Goal: Answer question/provide support

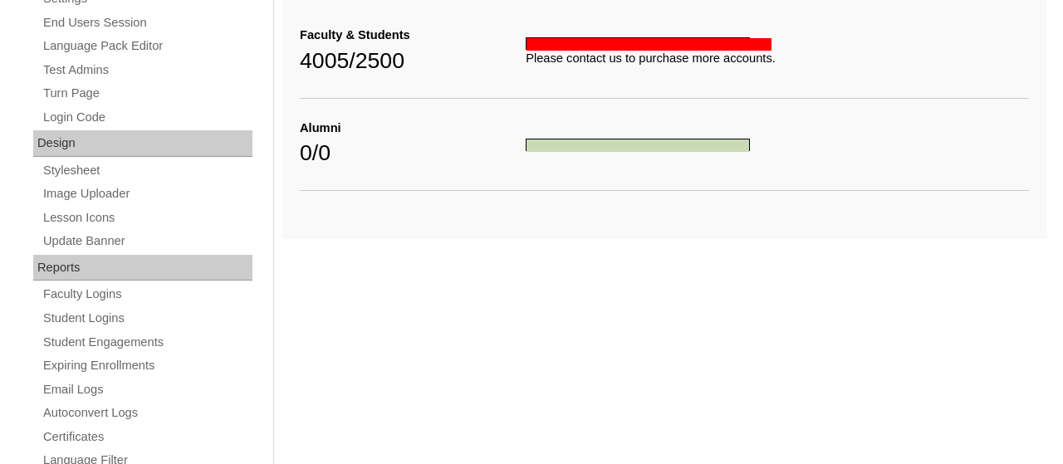
scroll to position [886, 0]
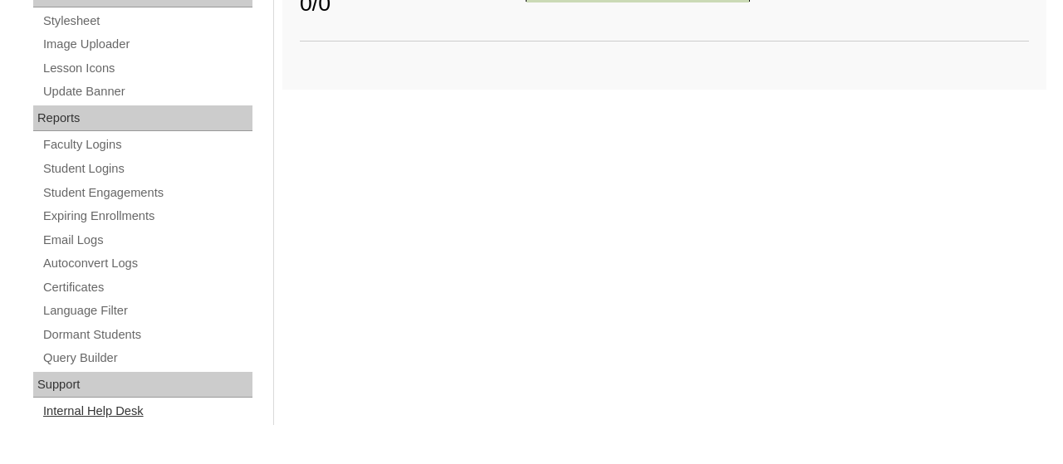
click at [110, 413] on link "Internal Help Desk" at bounding box center [147, 411] width 211 height 21
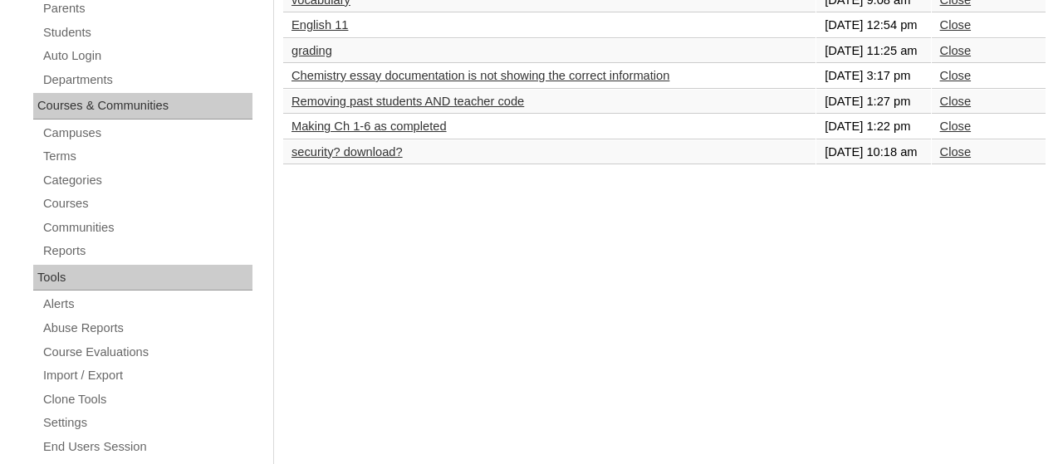
scroll to position [303, 0]
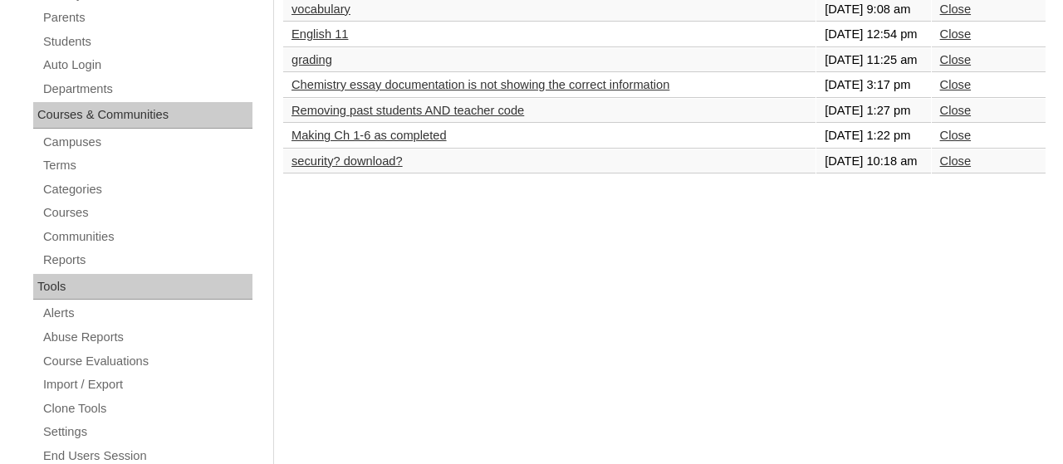
click at [380, 174] on td "security? download?" at bounding box center [549, 162] width 533 height 25
click at [365, 174] on td "security? download?" at bounding box center [549, 162] width 533 height 25
click at [371, 174] on td "security? download?" at bounding box center [549, 162] width 533 height 25
click at [366, 168] on link "security? download?" at bounding box center [347, 161] width 111 height 13
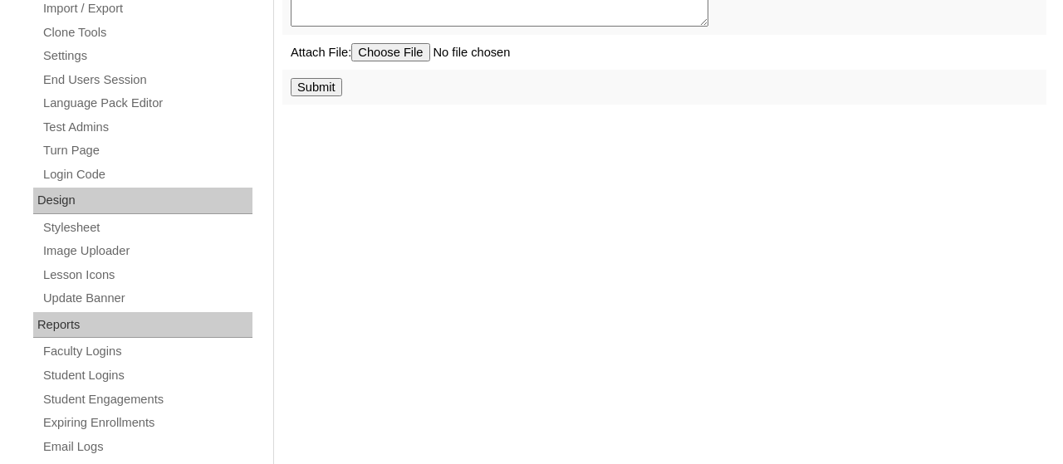
scroll to position [673, 0]
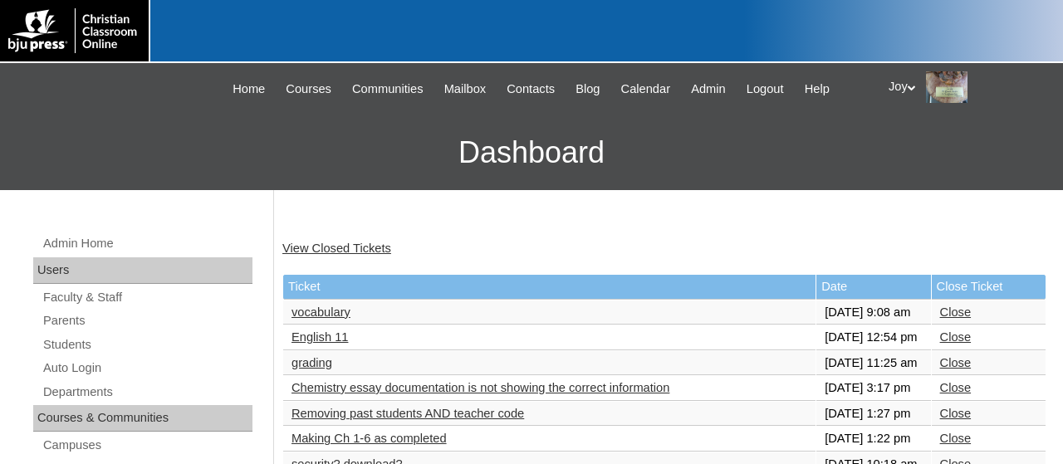
scroll to position [303, 0]
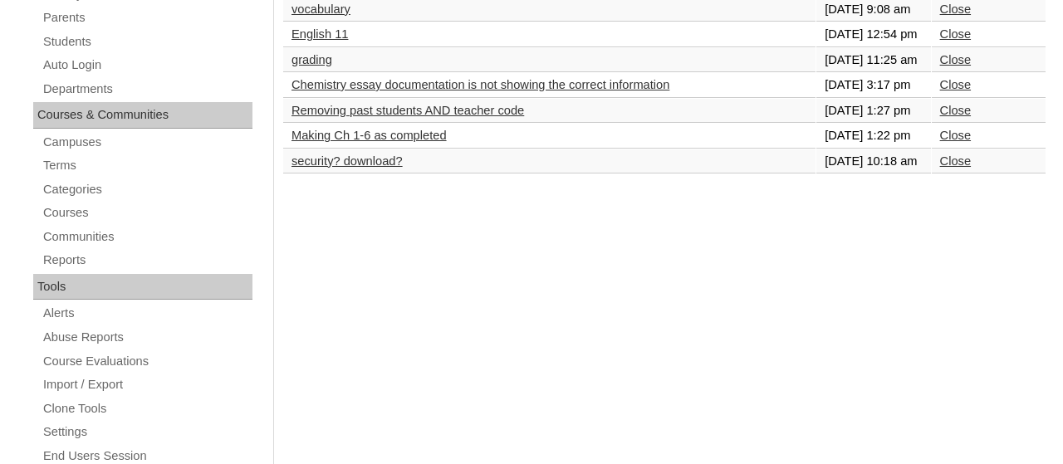
click at [958, 174] on td "Close" at bounding box center [989, 162] width 114 height 25
click at [958, 168] on link "Close" at bounding box center [955, 161] width 31 height 13
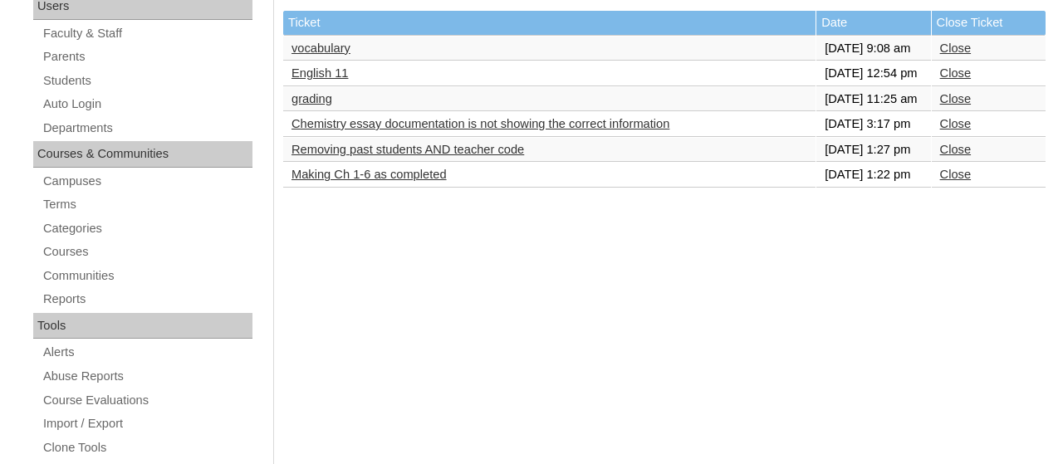
scroll to position [263, 0]
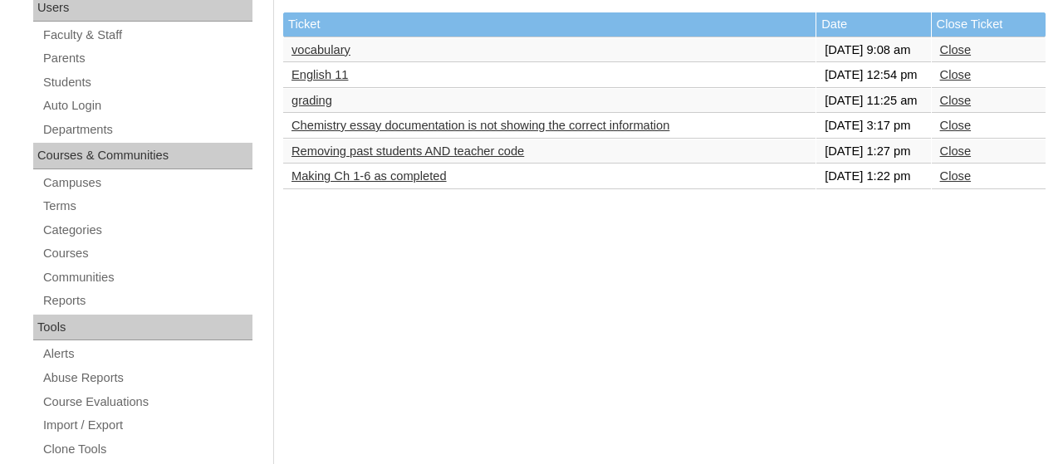
click at [333, 183] on link "Making Ch 1-6 as completed" at bounding box center [369, 175] width 155 height 13
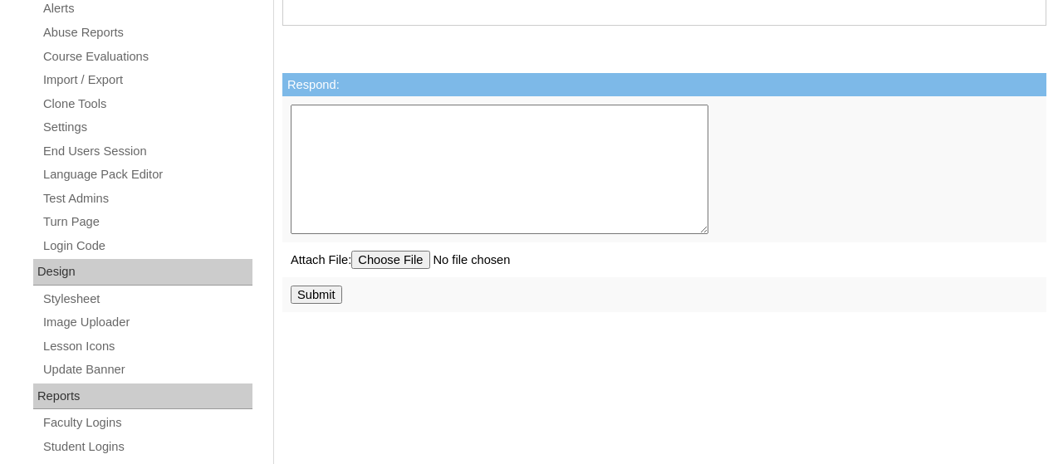
scroll to position [637, 0]
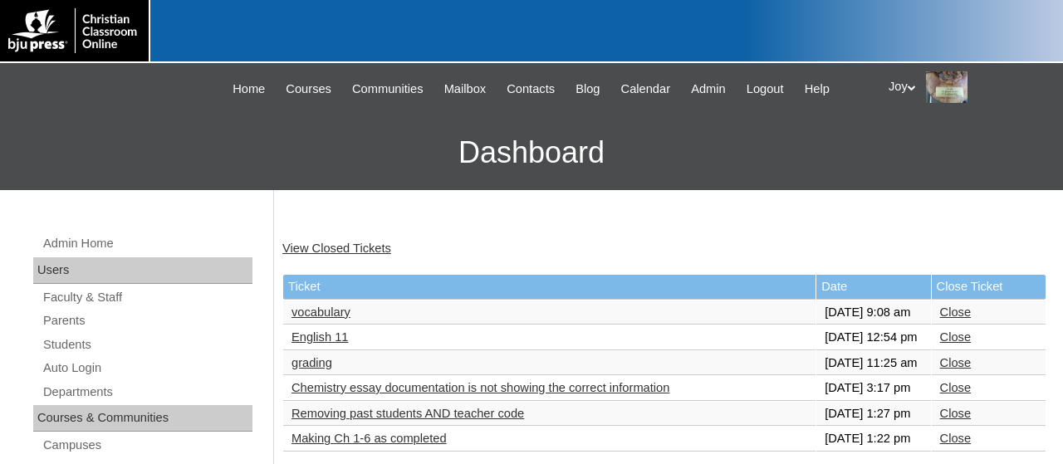
scroll to position [262, 0]
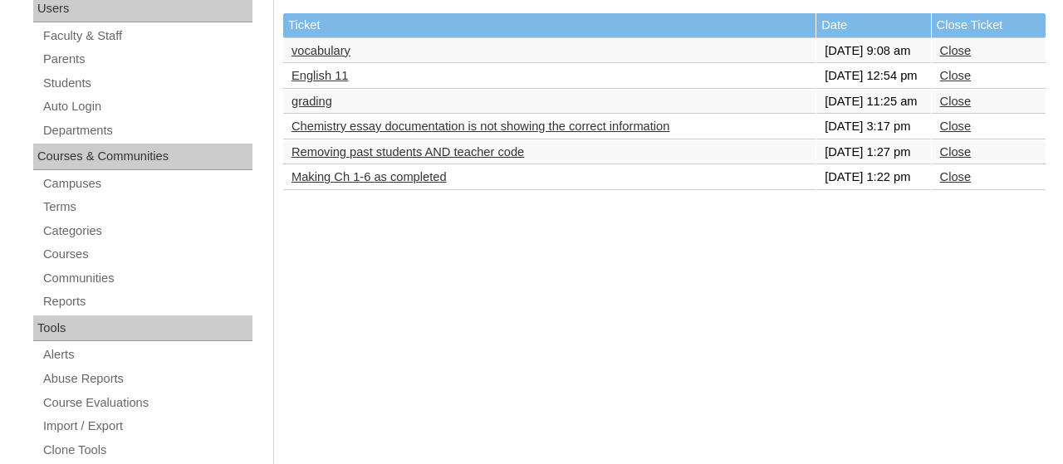
click at [949, 184] on link "Close" at bounding box center [955, 176] width 31 height 13
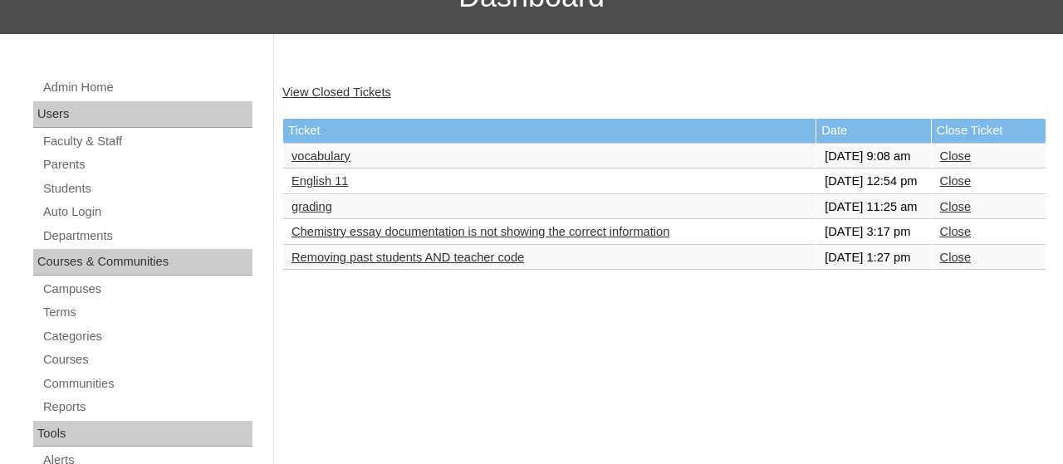
scroll to position [231, 0]
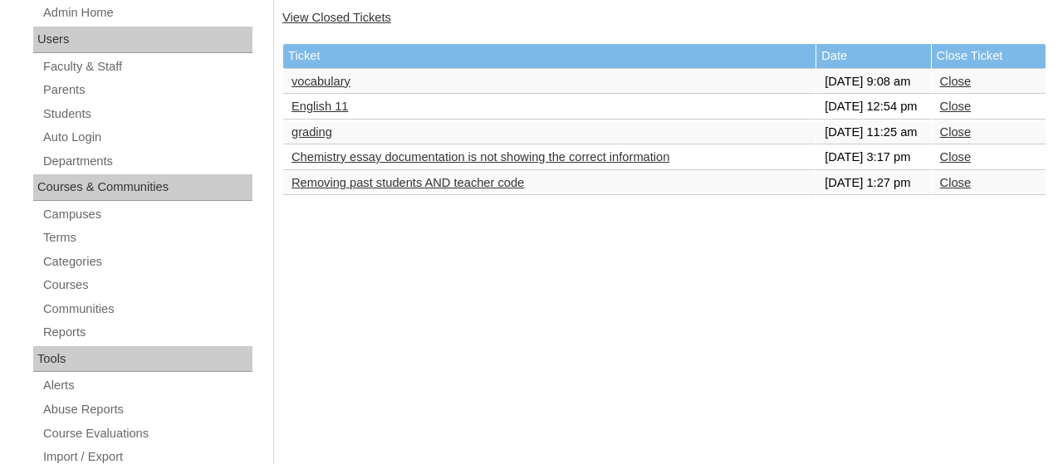
click at [383, 189] on link "Removing past students AND teacher code" at bounding box center [408, 182] width 233 height 13
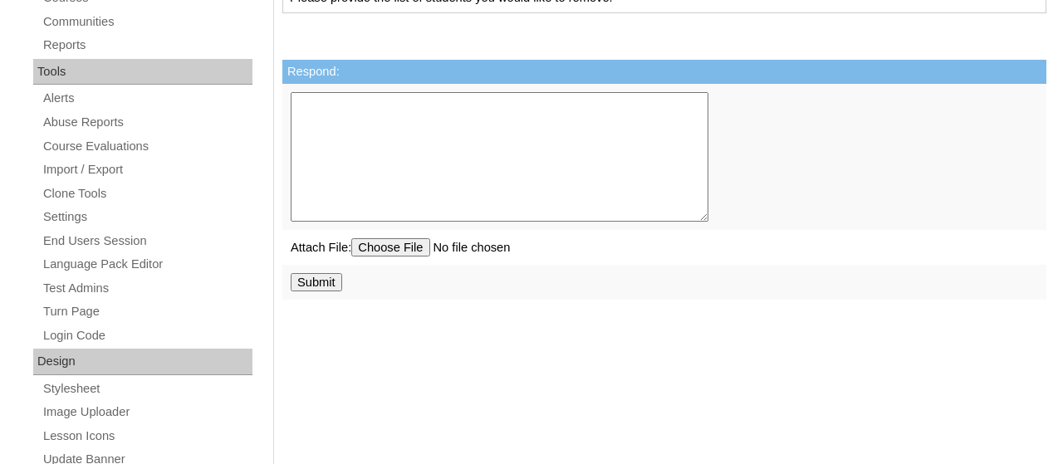
scroll to position [520, 0]
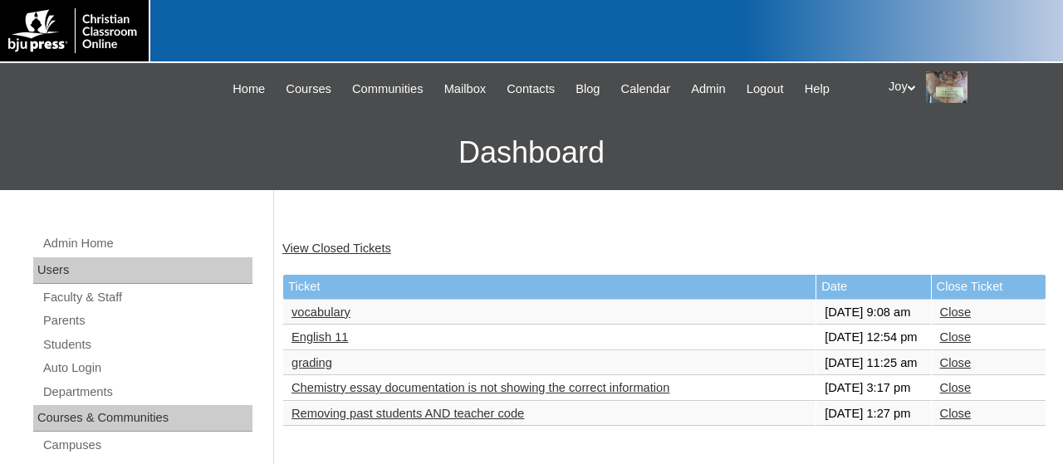
scroll to position [231, 0]
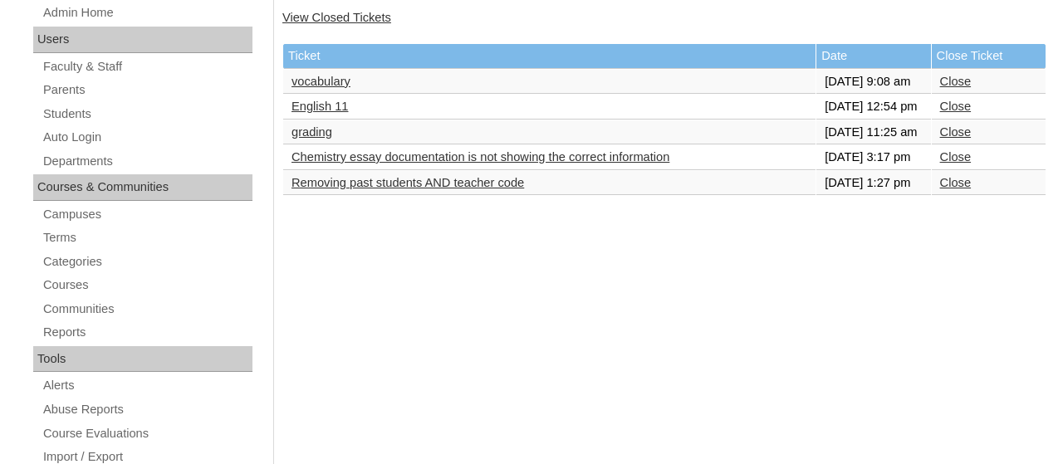
click at [951, 189] on link "Close" at bounding box center [955, 182] width 31 height 13
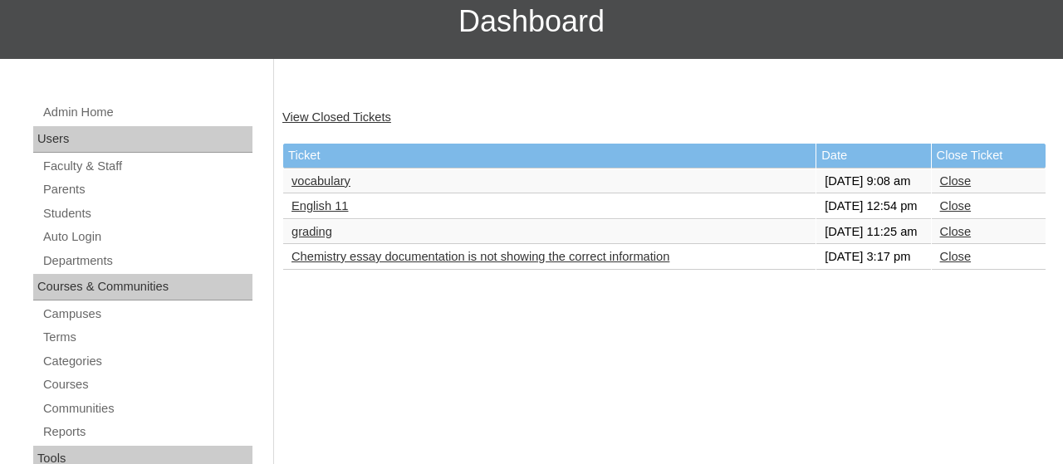
scroll to position [133, 0]
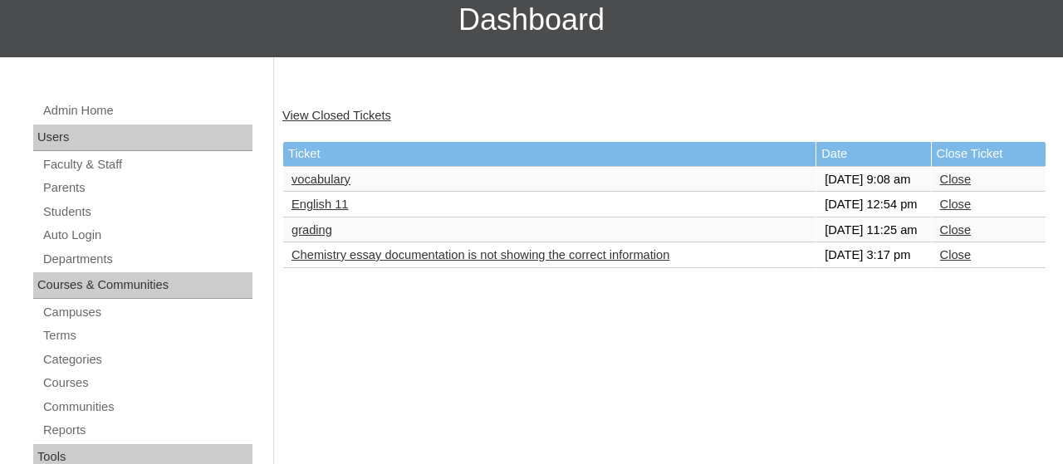
click at [650, 262] on link "Chemistry essay documentation is not showing the correct information" at bounding box center [481, 254] width 378 height 13
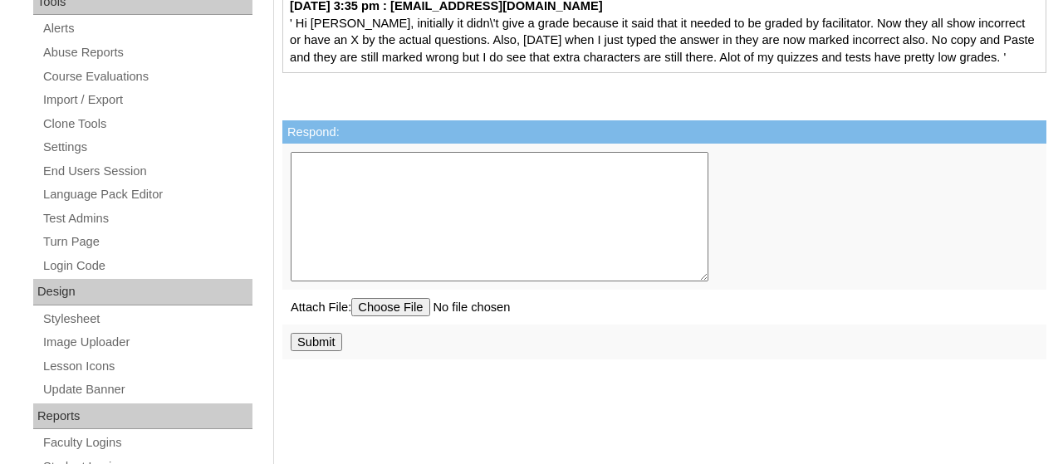
scroll to position [585, 0]
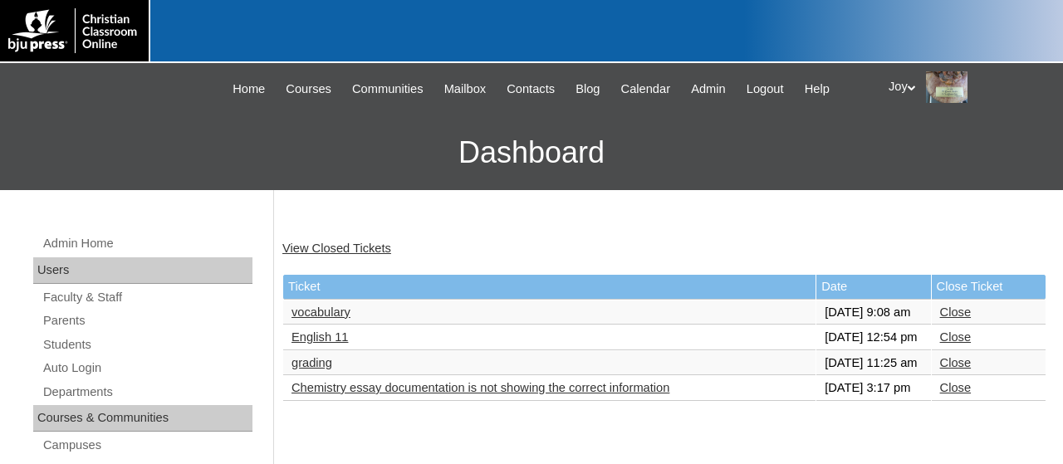
scroll to position [133, 0]
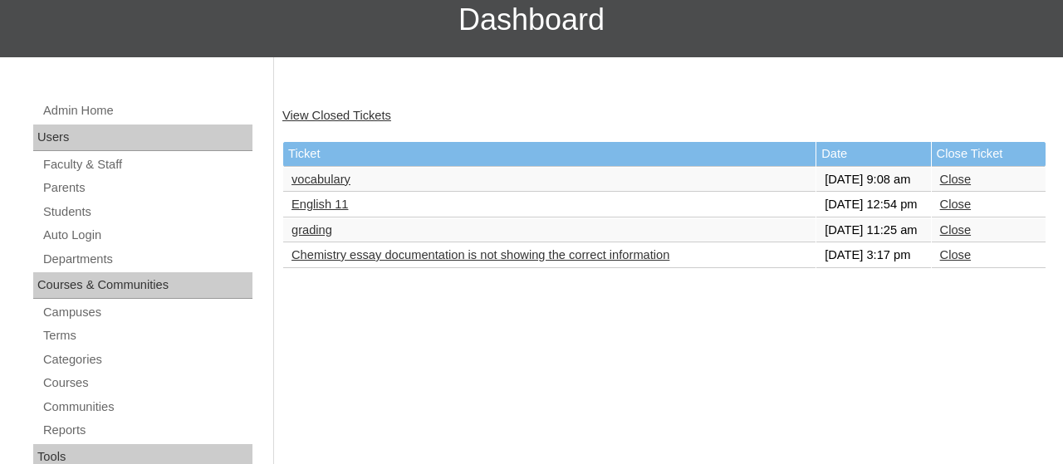
click at [303, 237] on link "grading" at bounding box center [312, 229] width 41 height 13
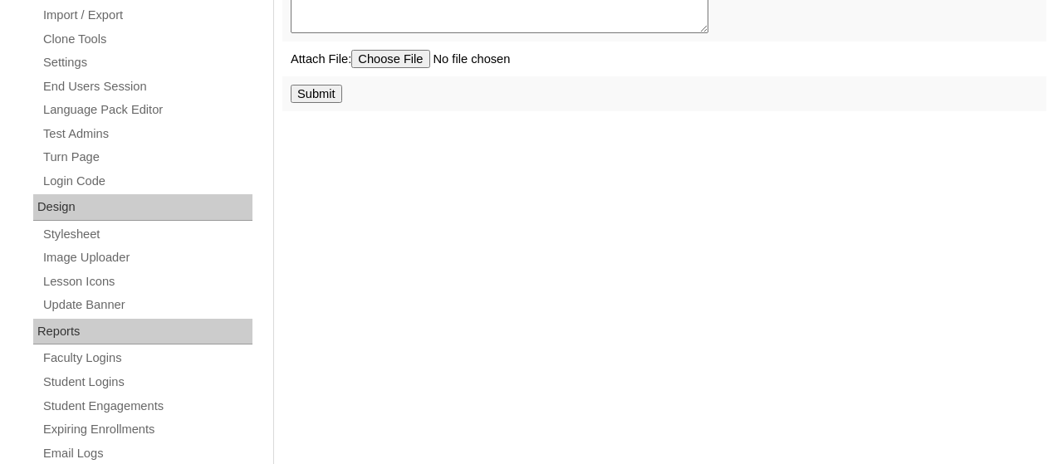
scroll to position [683, 0]
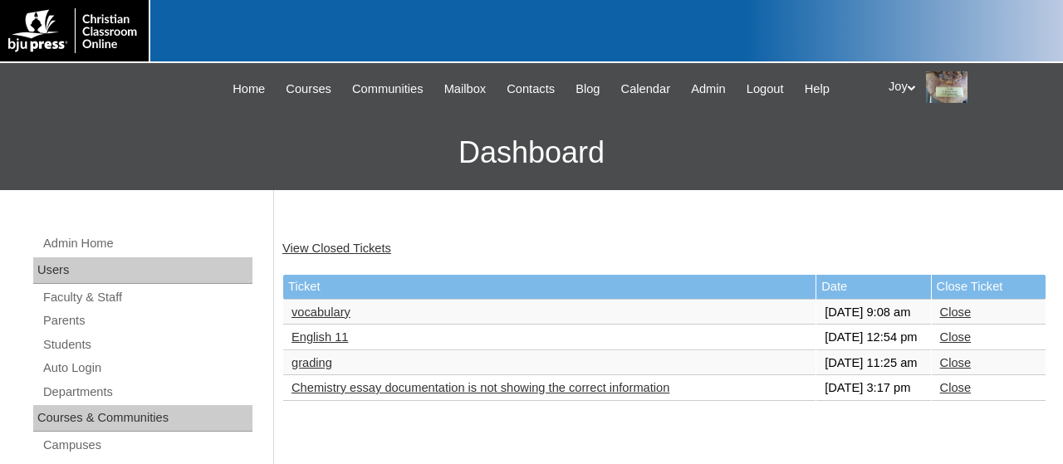
scroll to position [133, 0]
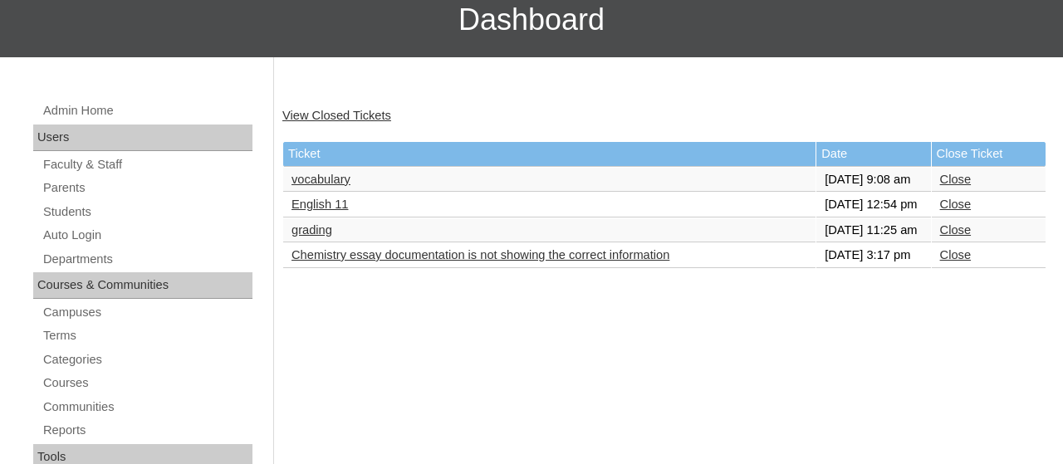
click at [945, 237] on link "Close" at bounding box center [955, 229] width 31 height 13
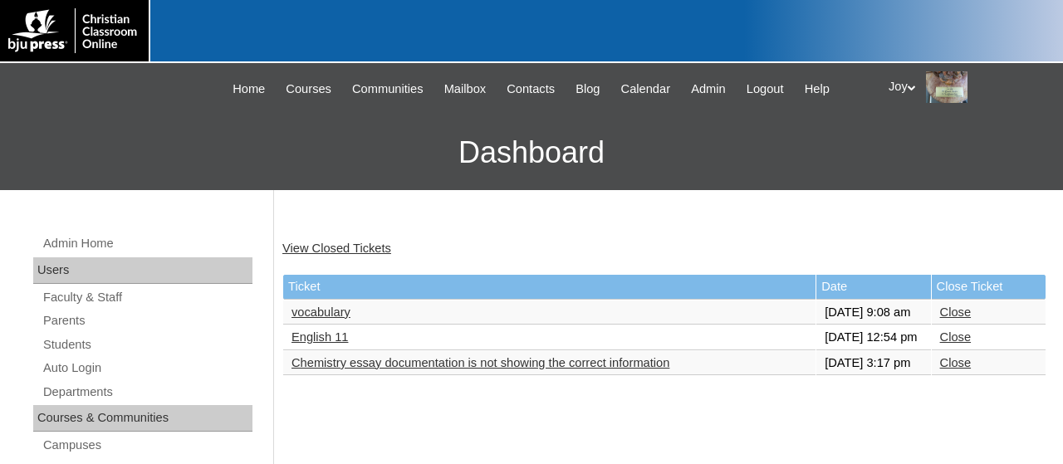
click at [322, 344] on link "English 11" at bounding box center [320, 337] width 56 height 13
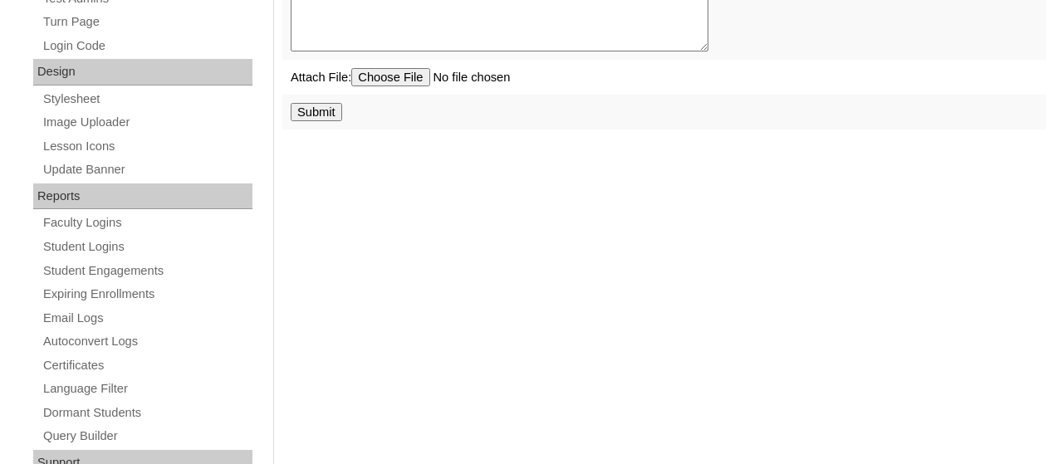
scroll to position [784, 0]
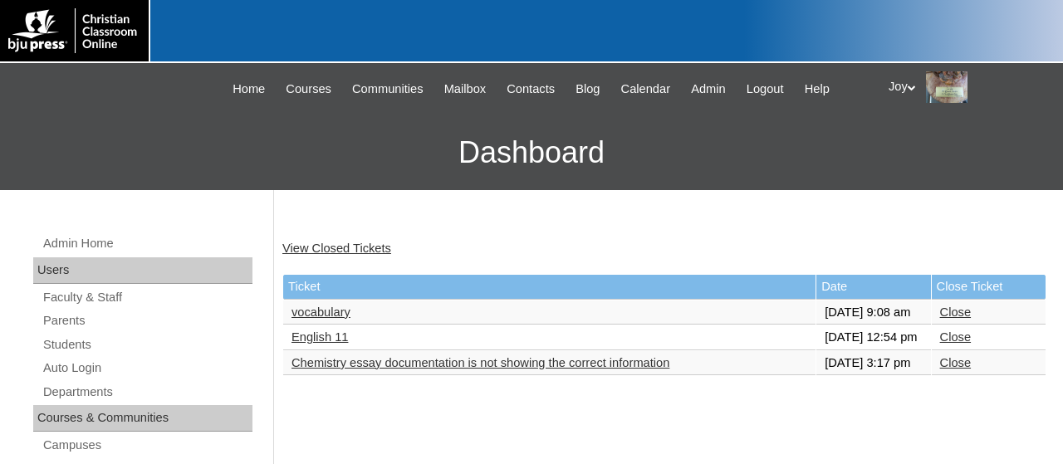
click at [960, 344] on link "Close" at bounding box center [955, 337] width 31 height 13
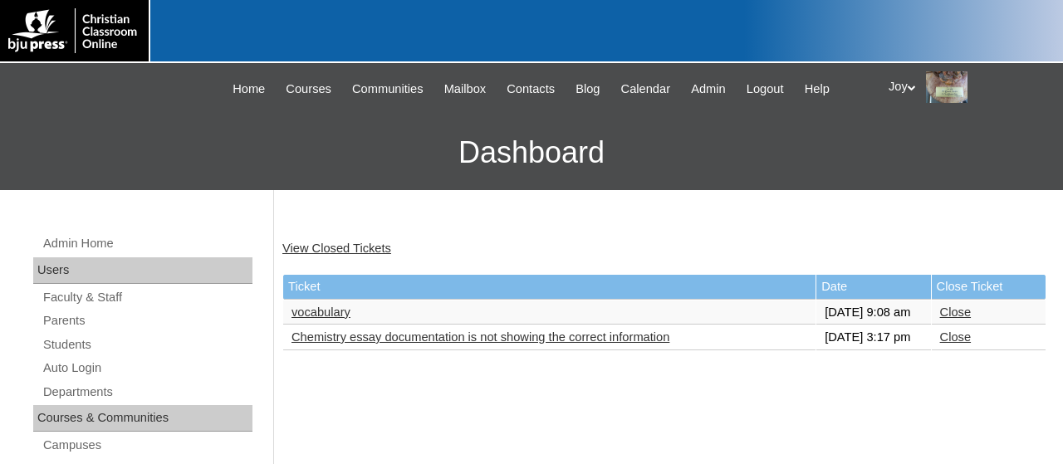
click at [325, 319] on link "vocabulary" at bounding box center [321, 312] width 59 height 13
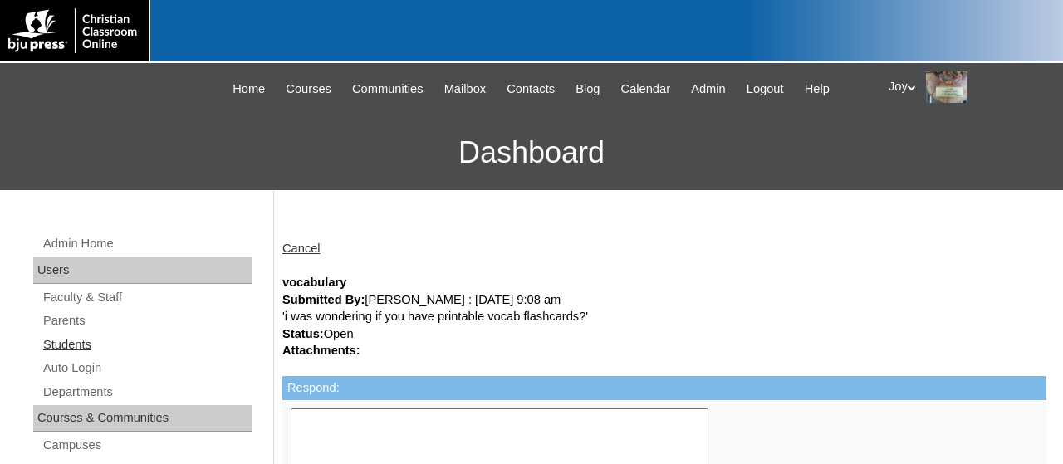
click at [70, 343] on link "Students" at bounding box center [147, 345] width 211 height 21
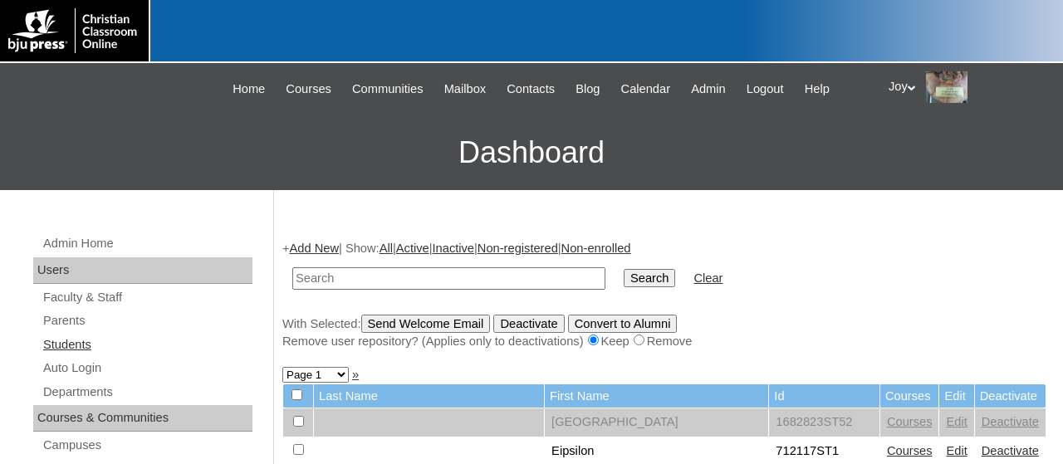
click at [89, 335] on link "Students" at bounding box center [147, 345] width 211 height 21
type input "Gallop"
click at [624, 269] on input "Search" at bounding box center [650, 278] width 52 height 18
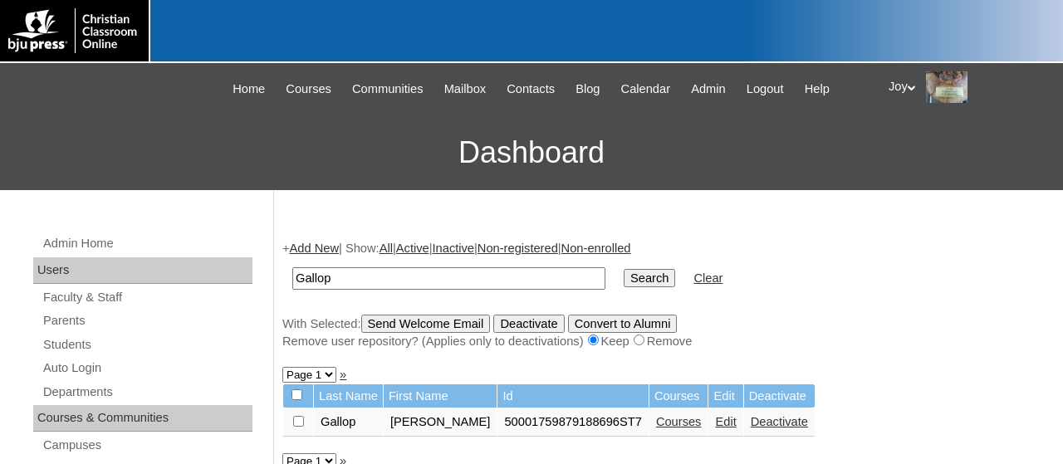
click at [656, 429] on link "Courses" at bounding box center [679, 421] width 46 height 13
click at [72, 365] on link "Auto Login" at bounding box center [147, 368] width 211 height 21
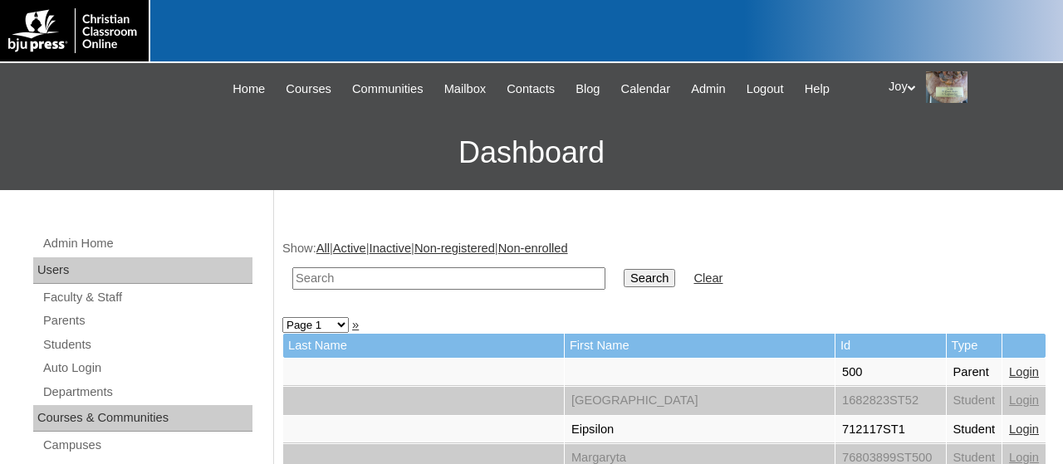
click at [405, 278] on input "text" at bounding box center [448, 279] width 313 height 22
type input "Gallop"
click at [624, 269] on input "Search" at bounding box center [650, 278] width 52 height 18
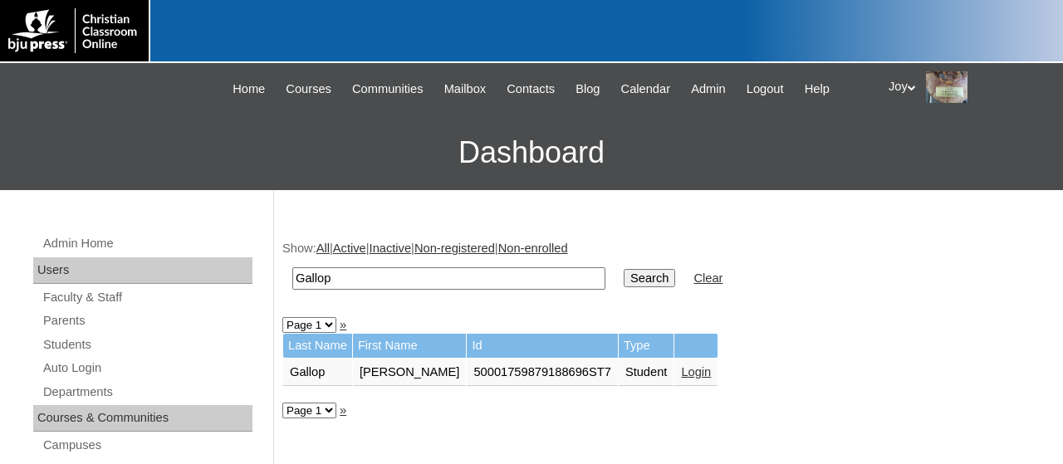
click at [681, 375] on link "Login" at bounding box center [696, 372] width 30 height 13
